Goal: Navigation & Orientation: Find specific page/section

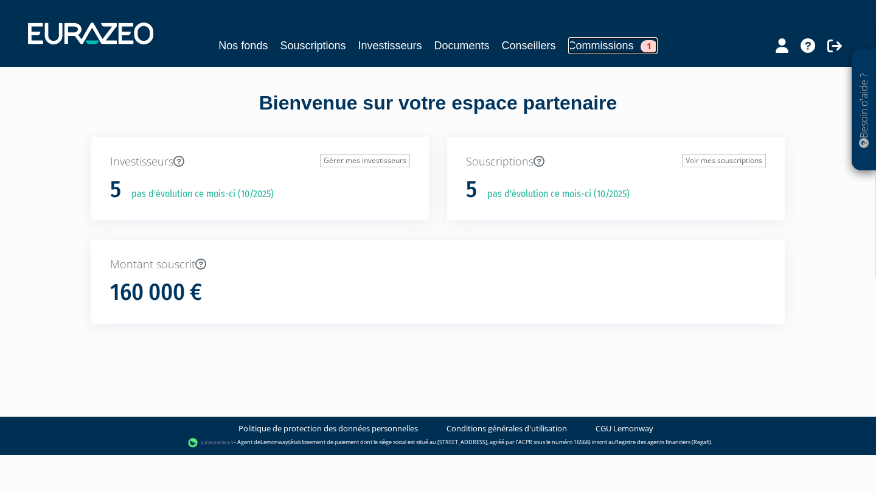
click at [594, 41] on link "Commissions 1" at bounding box center [612, 45] width 89 height 17
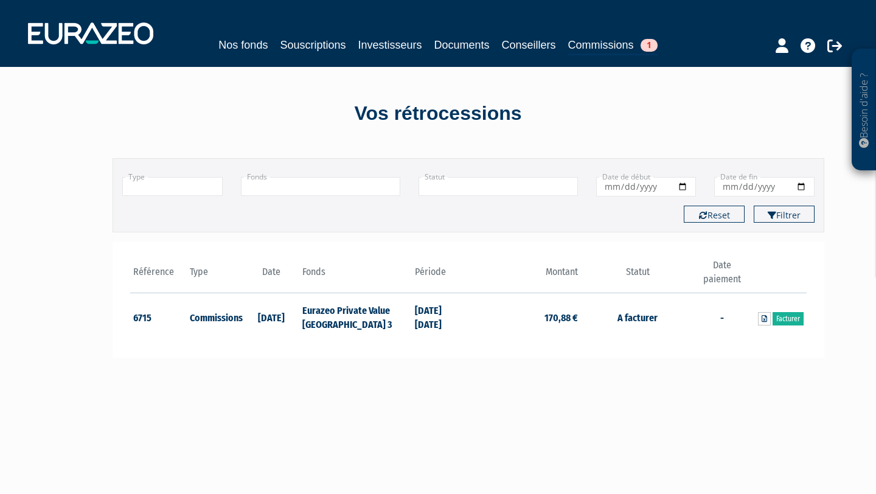
click at [243, 61] on nav "Nos fonds Souscriptions Investisseurs Documents Conseillers Commissions 1" at bounding box center [438, 33] width 876 height 67
click at [243, 54] on div "Nos fonds Souscriptions Investisseurs Documents Conseillers Commissions 1" at bounding box center [437, 45] width 559 height 19
click at [243, 41] on link "Nos fonds" at bounding box center [242, 44] width 49 height 17
